Goal: Find specific page/section: Find specific page/section

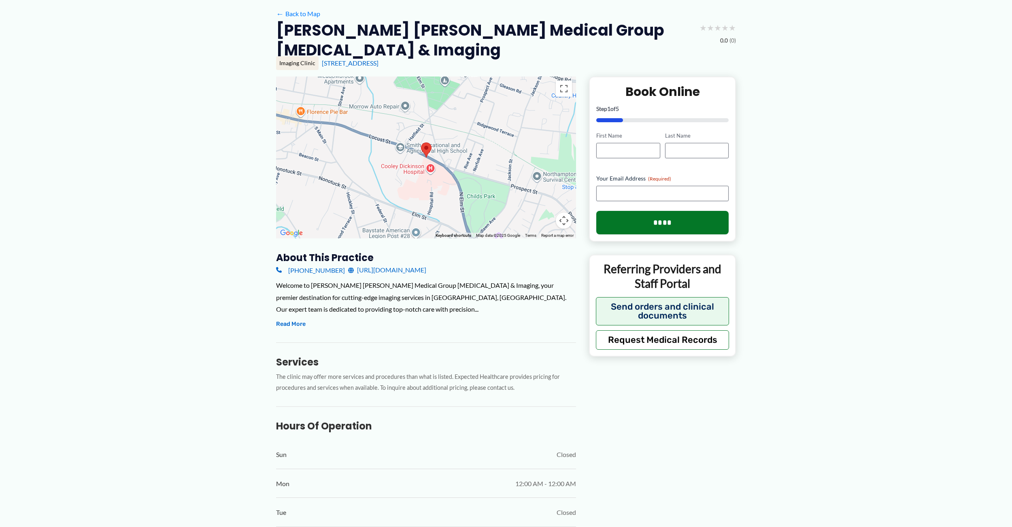
scroll to position [10, 0]
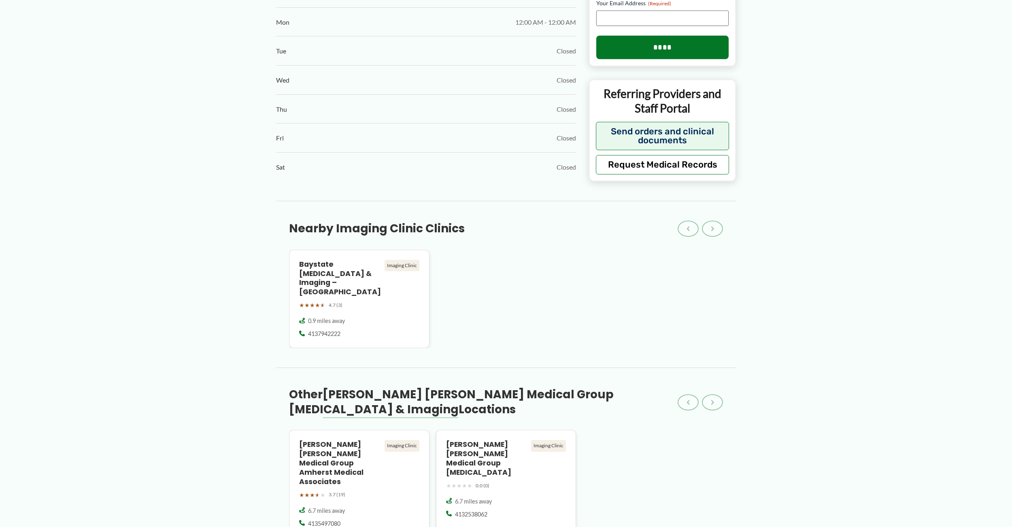
scroll to position [542, 0]
